Goal: Information Seeking & Learning: Learn about a topic

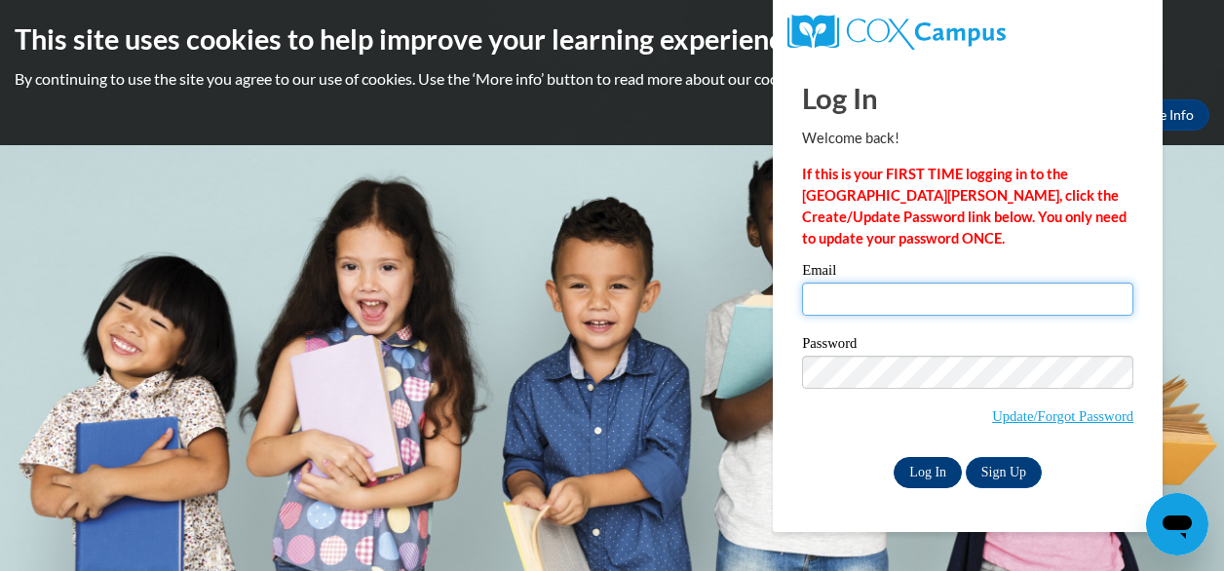
type input "veasley.april.d@muscogee.k12.ga.us"
click at [943, 470] on input "Log In" at bounding box center [928, 472] width 68 height 31
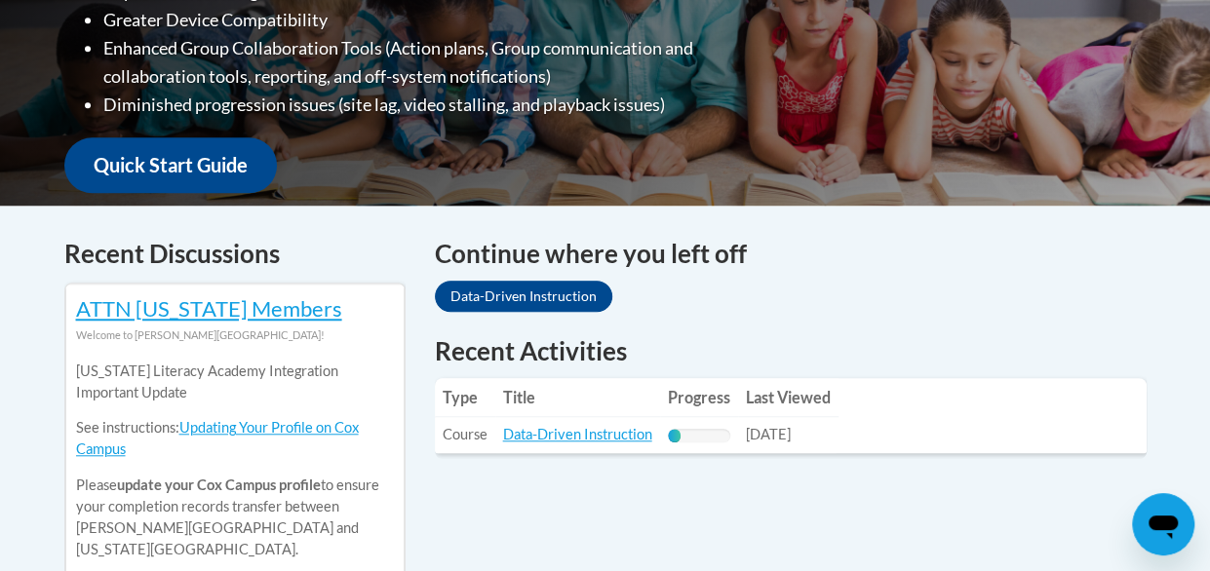
scroll to position [780, 0]
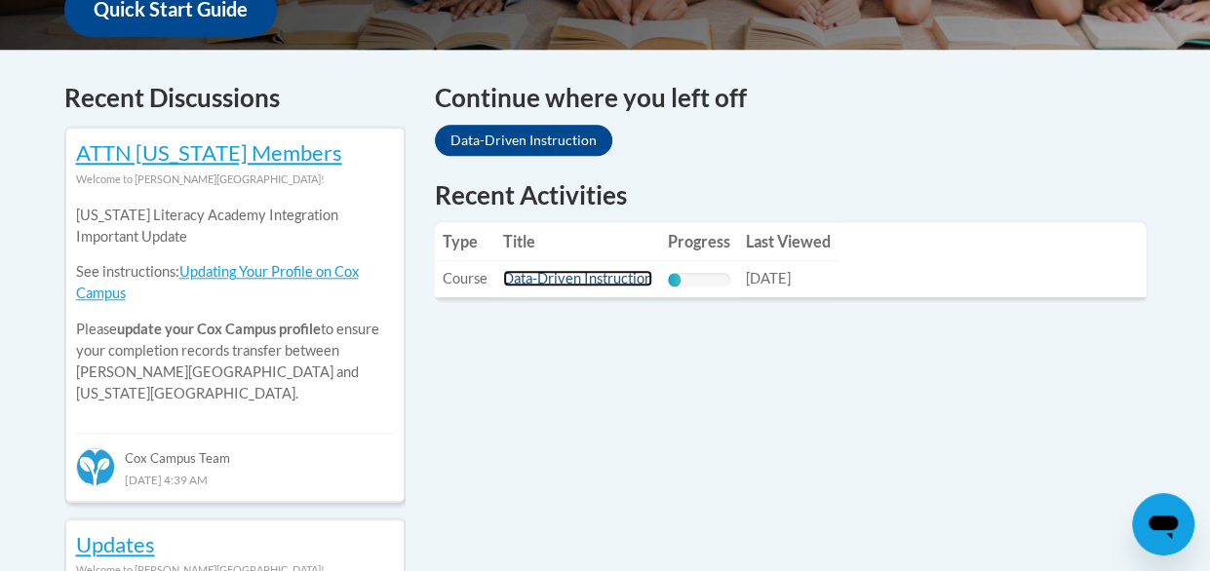
click at [575, 278] on link "Data-Driven Instruction" at bounding box center [577, 278] width 149 height 17
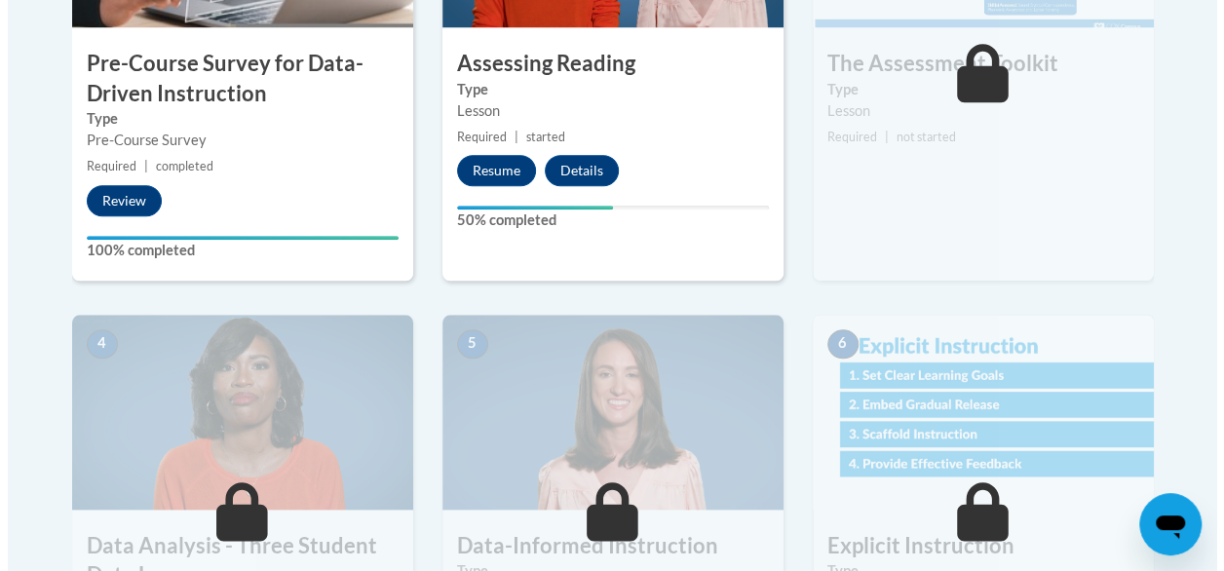
scroll to position [877, 0]
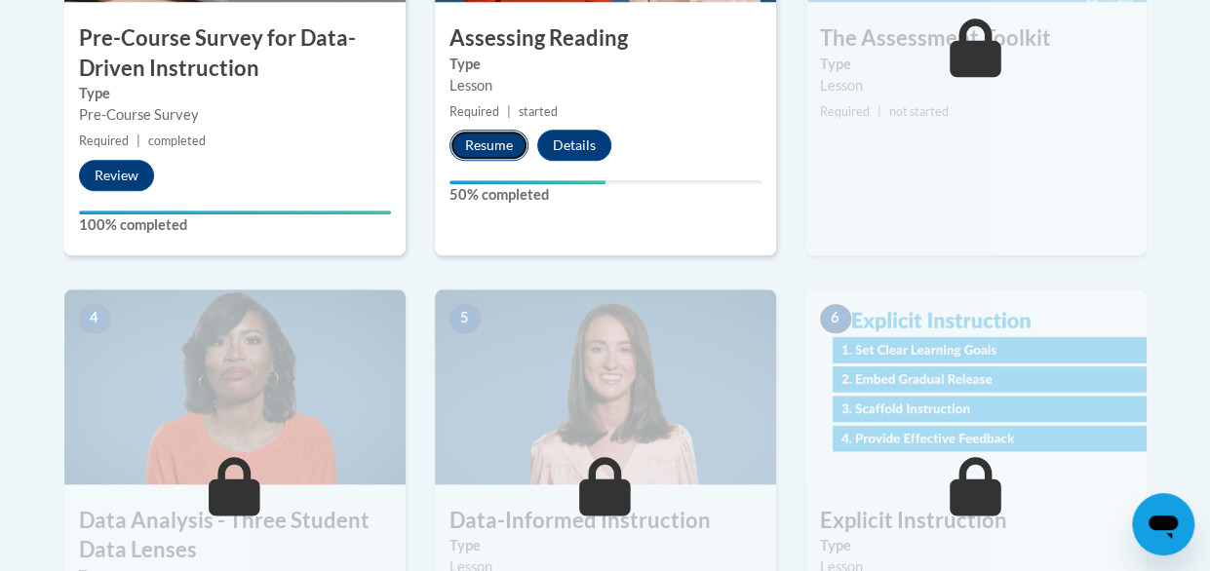
click at [485, 137] on button "Resume" at bounding box center [488, 145] width 79 height 31
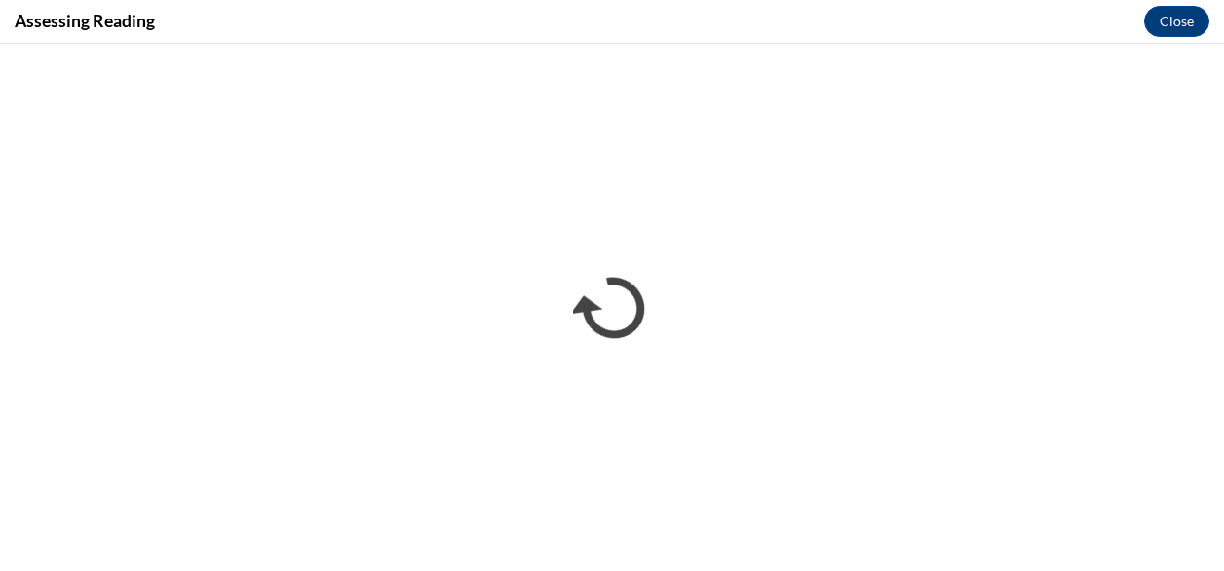
scroll to position [0, 0]
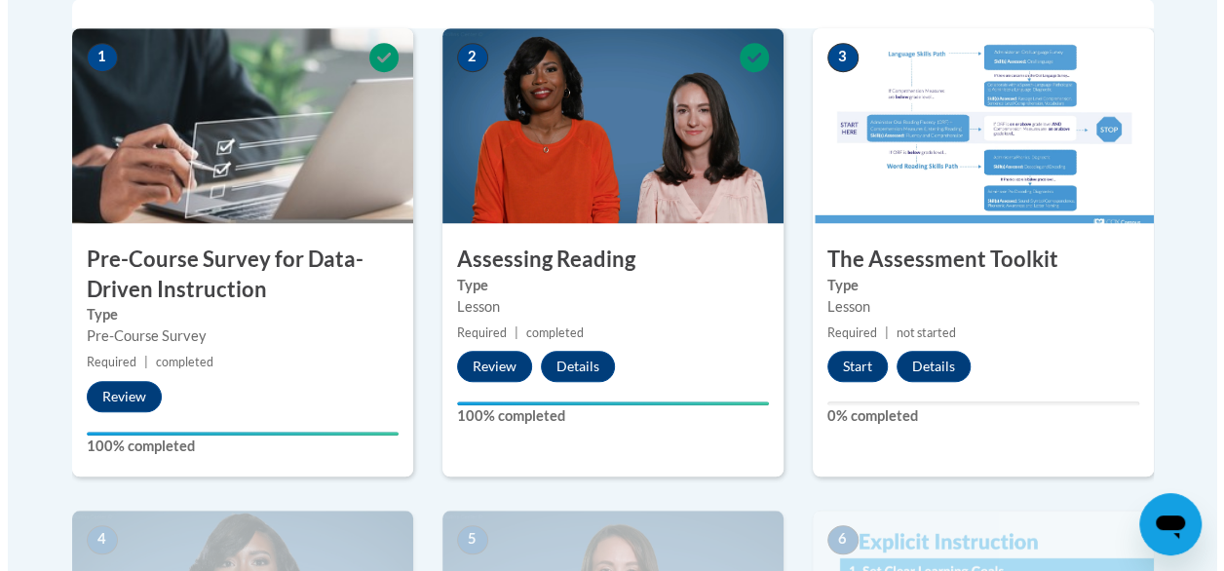
scroll to position [780, 0]
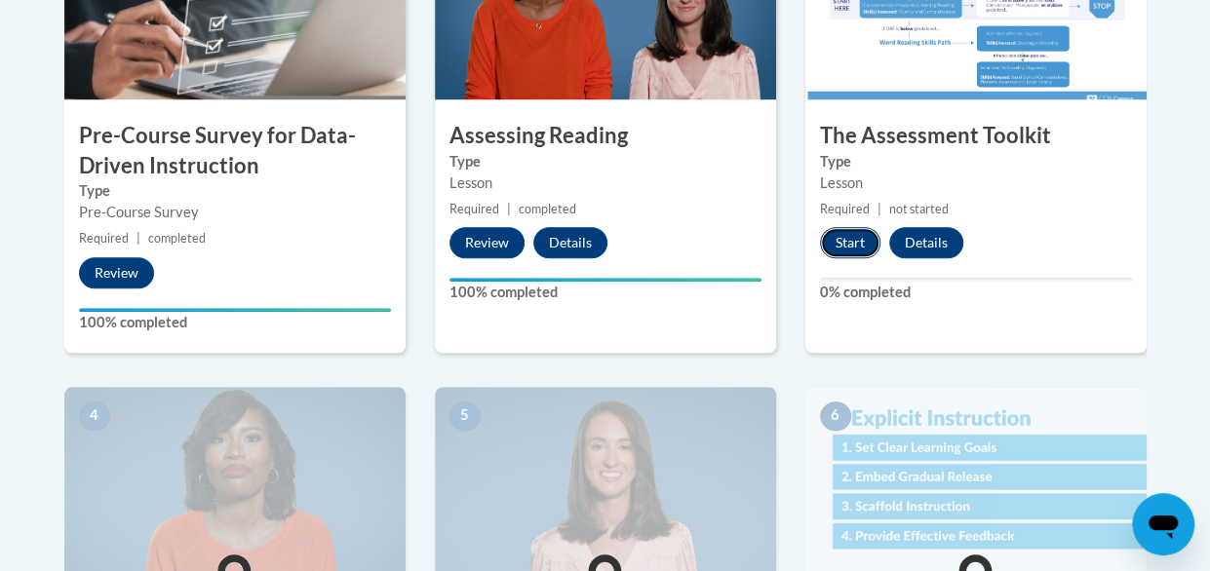
click at [856, 233] on button "Start" at bounding box center [850, 242] width 60 height 31
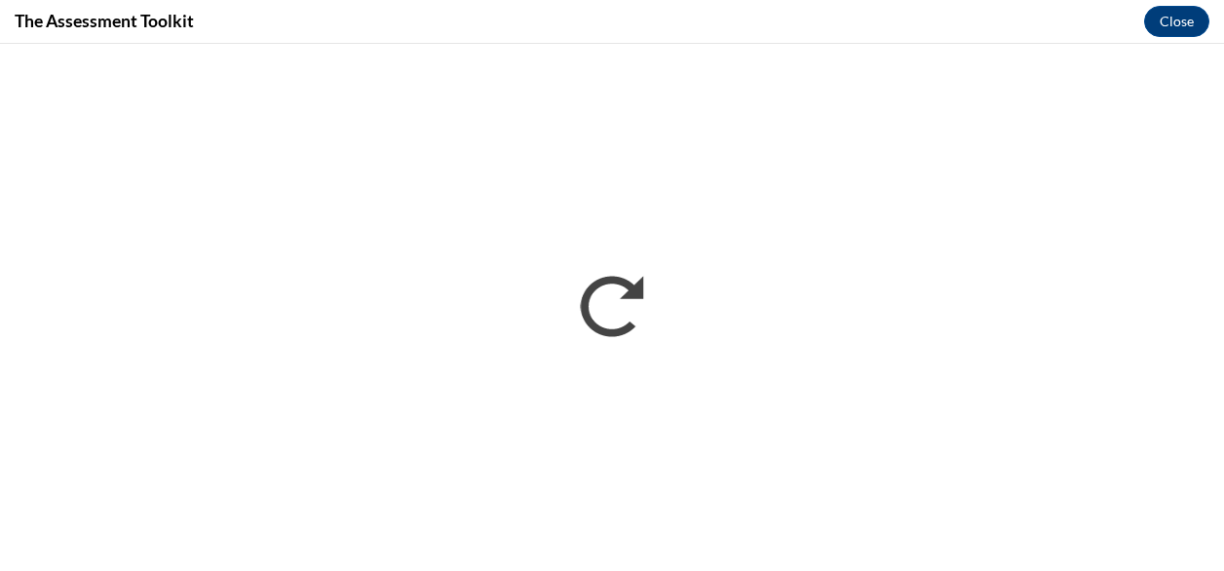
scroll to position [0, 0]
click at [566, 8] on div "The Assessment Toolkit Close" at bounding box center [612, 22] width 1224 height 44
click at [597, 49] on iframe "</div></body> </html>" at bounding box center [612, 307] width 1224 height 527
click at [596, 45] on iframe "</div></body> </html>" at bounding box center [612, 307] width 1224 height 527
click at [592, 14] on div "The Assessment Toolkit Close" at bounding box center [612, 22] width 1224 height 44
